Goal: Book appointment/travel/reservation

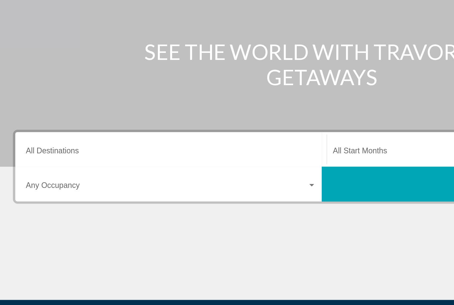
scroll to position [6, 0]
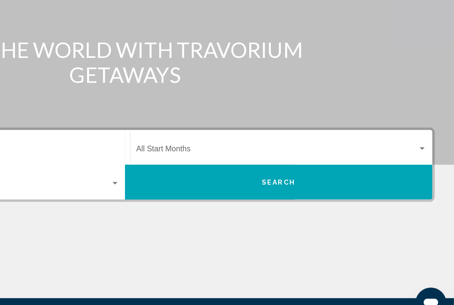
click at [429, 180] on div "Search widget" at bounding box center [432, 182] width 6 height 5
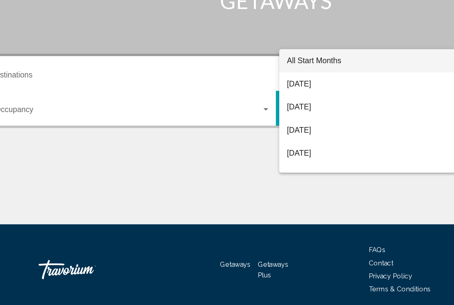
scroll to position [68, 0]
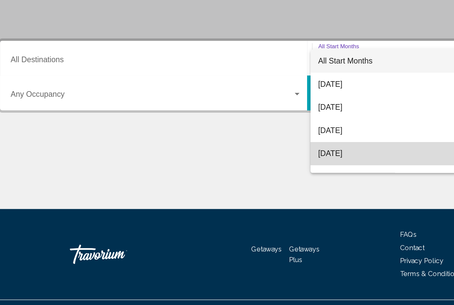
click at [235, 177] on span "[DATE]" at bounding box center [335, 185] width 200 height 16
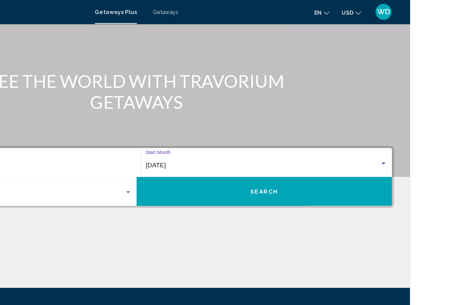
scroll to position [43, 0]
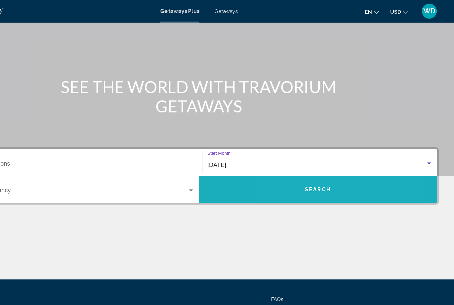
click at [271, 175] on button "Search" at bounding box center [333, 168] width 212 height 24
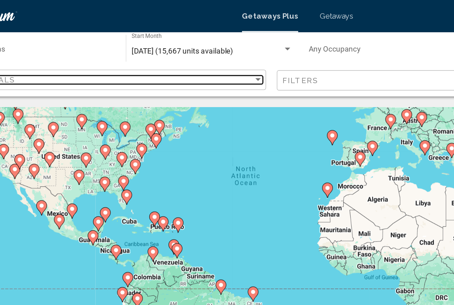
click at [199, 50] on div "Sort by" at bounding box center [202, 49] width 6 height 5
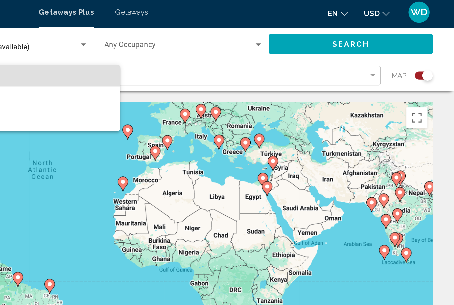
click at [268, 49] on div at bounding box center [227, 152] width 454 height 305
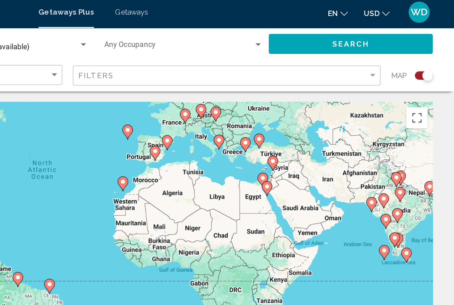
click at [414, 44] on div "Map" at bounding box center [427, 50] width 26 height 14
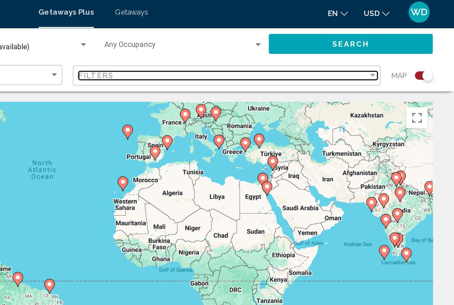
click at [401, 49] on div "Filter" at bounding box center [402, 50] width 3 height 2
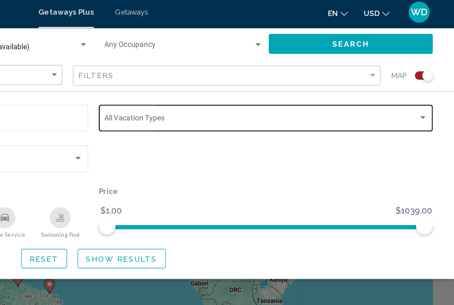
click at [431, 75] on div "Search widget" at bounding box center [434, 76] width 6 height 5
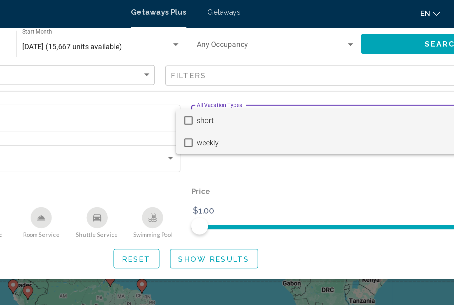
click at [226, 90] on mat-pseudo-checkbox at bounding box center [228, 91] width 5 height 5
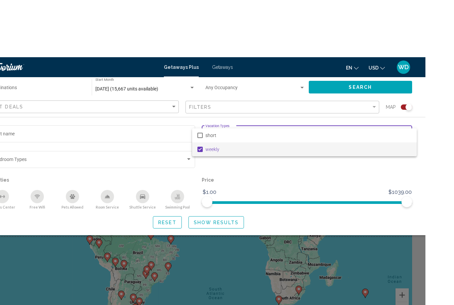
scroll to position [0, 0]
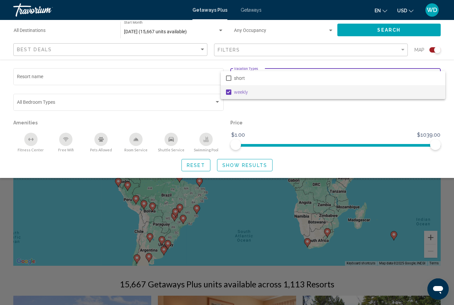
click at [395, 25] on div at bounding box center [227, 152] width 454 height 305
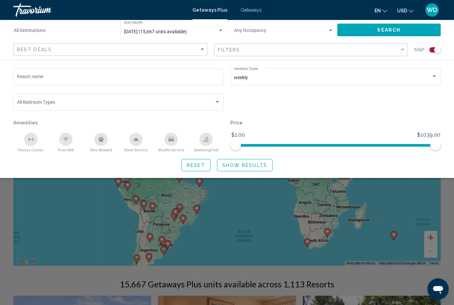
click at [251, 7] on span "Getaways" at bounding box center [251, 9] width 21 height 5
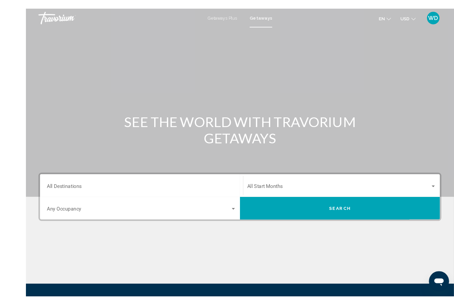
scroll to position [11, 0]
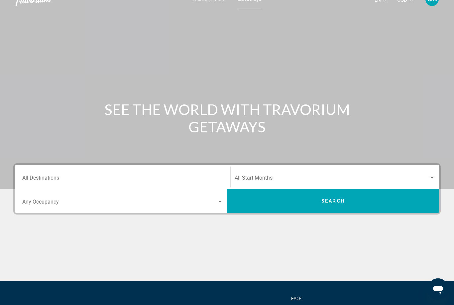
click at [55, 181] on input "Destination All Destinations" at bounding box center [122, 179] width 201 height 6
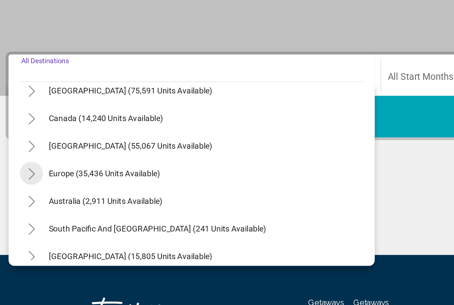
scroll to position [37, 0]
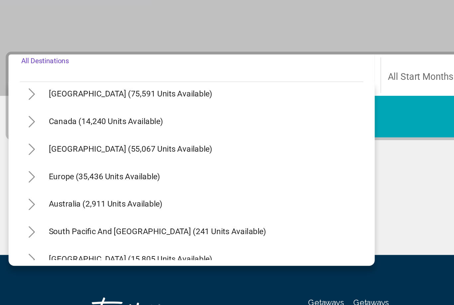
click at [22, 165] on button "Toggle Caribbean & Atlantic Islands (55,067 units available)" at bounding box center [28, 171] width 13 height 13
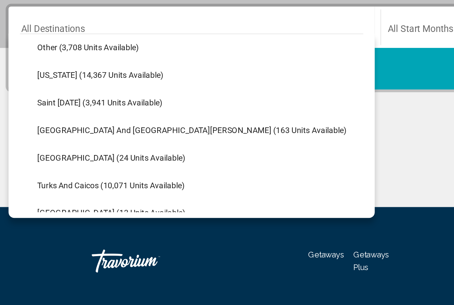
scroll to position [195, 0]
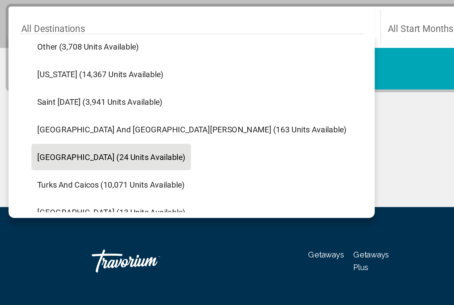
click at [34, 201] on span "[GEOGRAPHIC_DATA] (24 units available)" at bounding box center [75, 203] width 86 height 5
type input "**********"
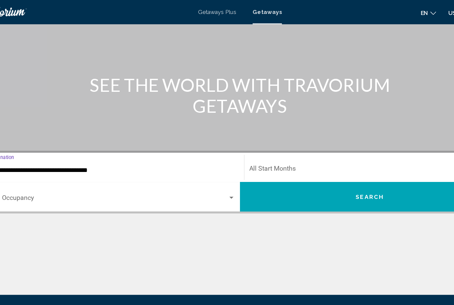
scroll to position [50, 0]
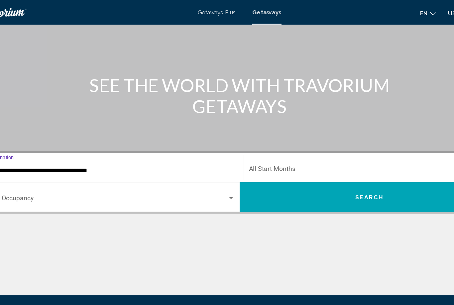
click at [317, 157] on button "Search" at bounding box center [333, 161] width 212 height 24
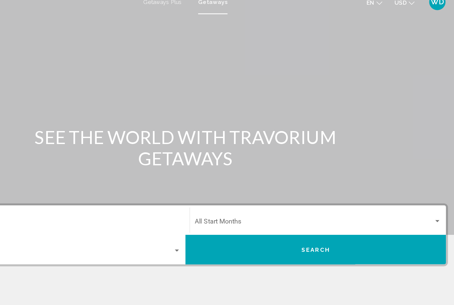
click at [429, 186] on div "Search widget" at bounding box center [432, 188] width 6 height 5
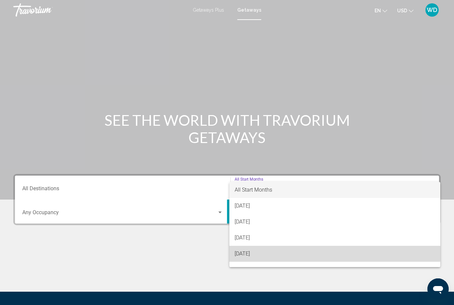
click at [317, 251] on span "[DATE]" at bounding box center [335, 253] width 200 height 16
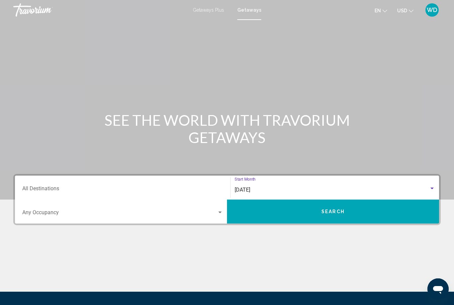
click at [351, 216] on button "Search" at bounding box center [333, 211] width 212 height 24
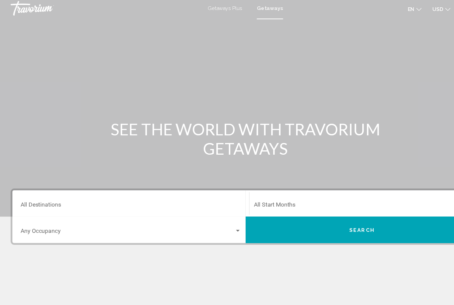
click at [112, 195] on div "Destination All Destinations" at bounding box center [122, 187] width 201 height 21
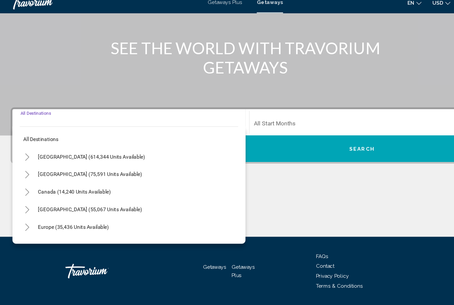
scroll to position [68, 0]
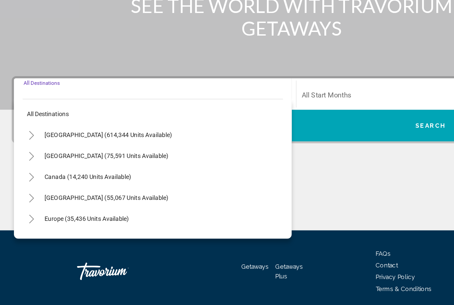
click at [26, 148] on icon "Toggle United States (614,344 units available)" at bounding box center [28, 151] width 5 height 7
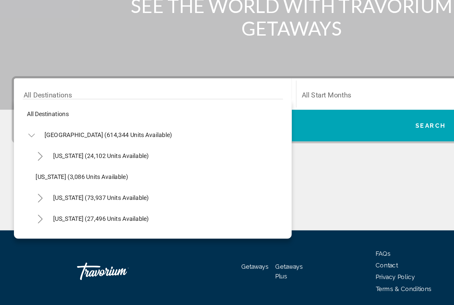
scroll to position [0, 0]
click at [26, 148] on icon "Toggle United States (614,344 units available)" at bounding box center [28, 151] width 5 height 7
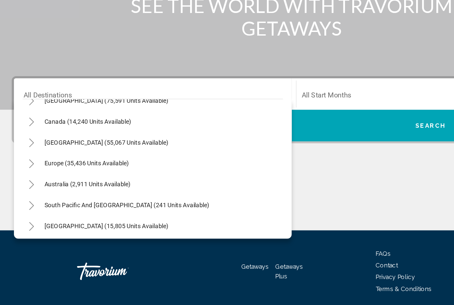
scroll to position [42, 0]
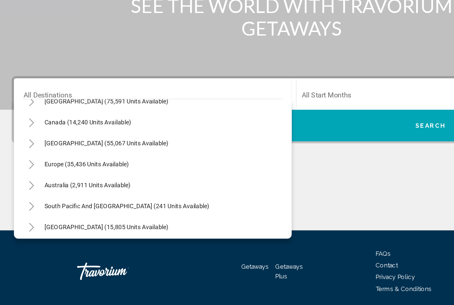
click at [27, 154] on icon "Toggle Caribbean & Atlantic Islands (55,067 units available)" at bounding box center [29, 157] width 4 height 7
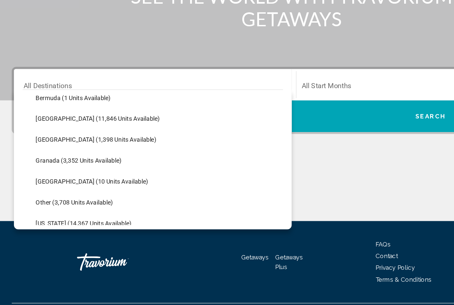
scroll to position [116, 0]
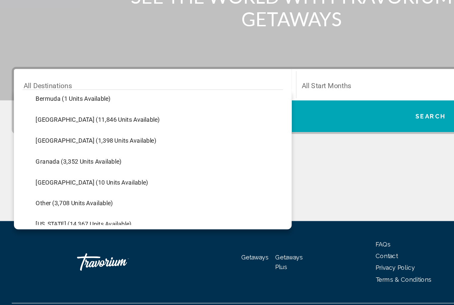
click at [35, 159] on span "[GEOGRAPHIC_DATA] (1,398 units available)" at bounding box center [78, 161] width 92 height 5
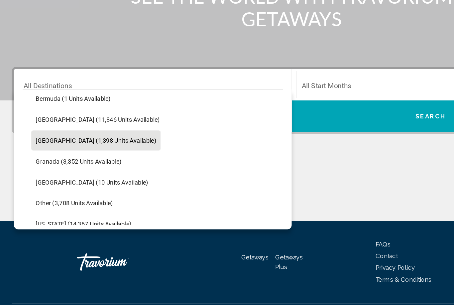
type input "**********"
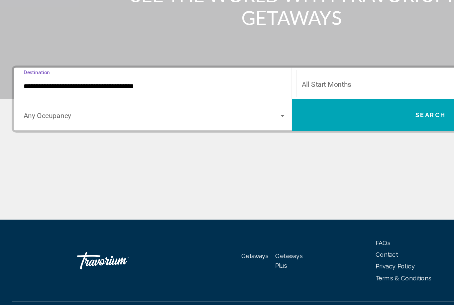
scroll to position [68, 0]
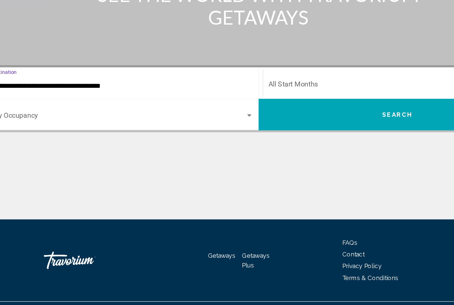
click at [218, 143] on div "Search widget" at bounding box center [219, 144] width 3 height 2
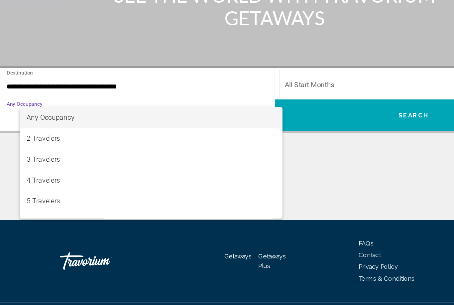
scroll to position [68, 0]
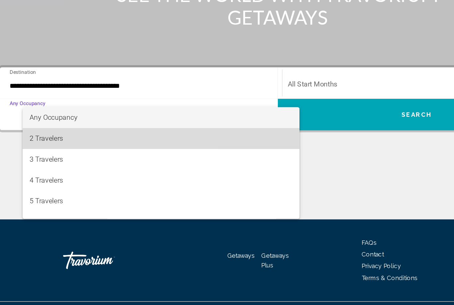
click at [38, 153] on span "2 Travelers" at bounding box center [138, 161] width 201 height 16
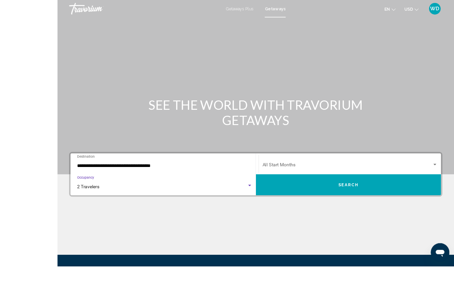
scroll to position [47, 0]
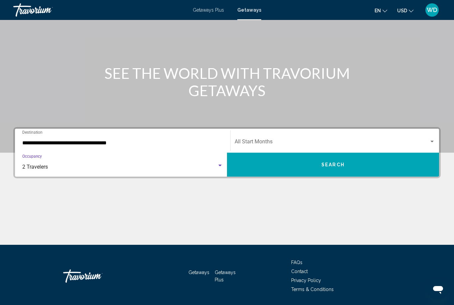
click at [360, 167] on button "Search" at bounding box center [333, 164] width 212 height 24
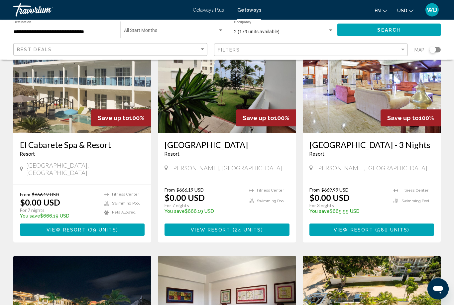
scroll to position [64, 0]
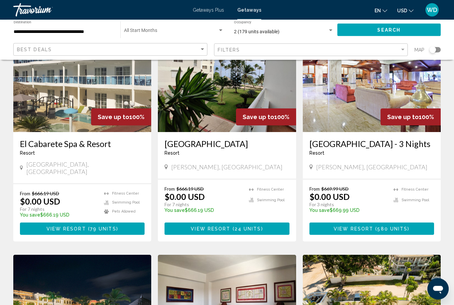
click at [382, 235] on button "View Resort ( 580 units )" at bounding box center [371, 229] width 125 height 12
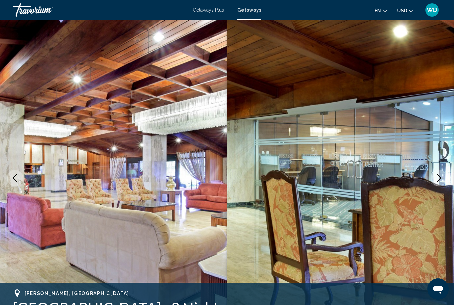
click at [441, 154] on img "Main content" at bounding box center [340, 178] width 227 height 316
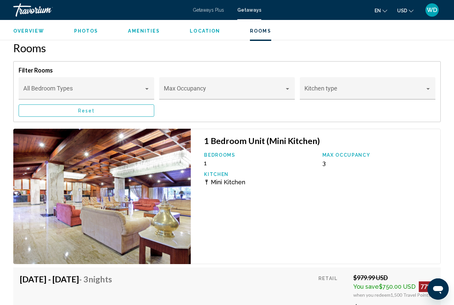
scroll to position [1131, 0]
click at [382, 238] on div "1 Bedroom Unit (Mini Kitchen) Bedrooms 1 Max Occupancy 3 Kitchen Mini Kitchen" at bounding box center [316, 196] width 250 height 135
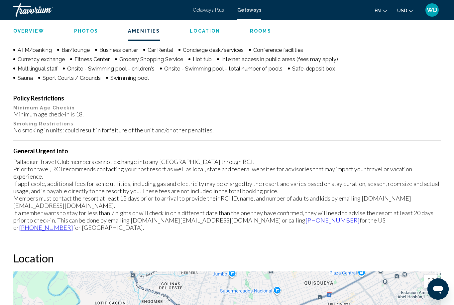
scroll to position [688, 0]
